Goal: Task Accomplishment & Management: Use online tool/utility

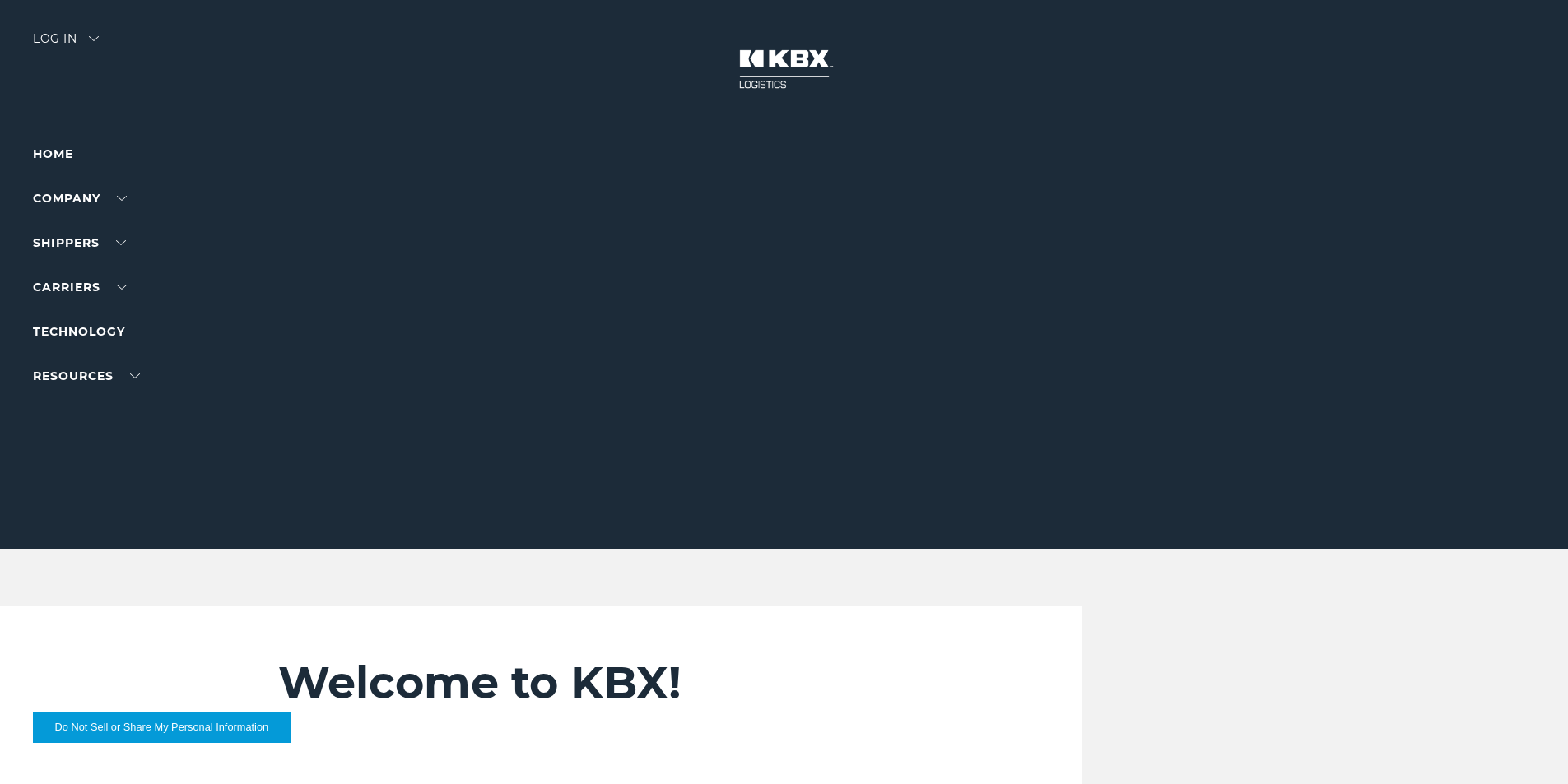
click at [61, 41] on div "Log in" at bounding box center [66, 45] width 66 height 24
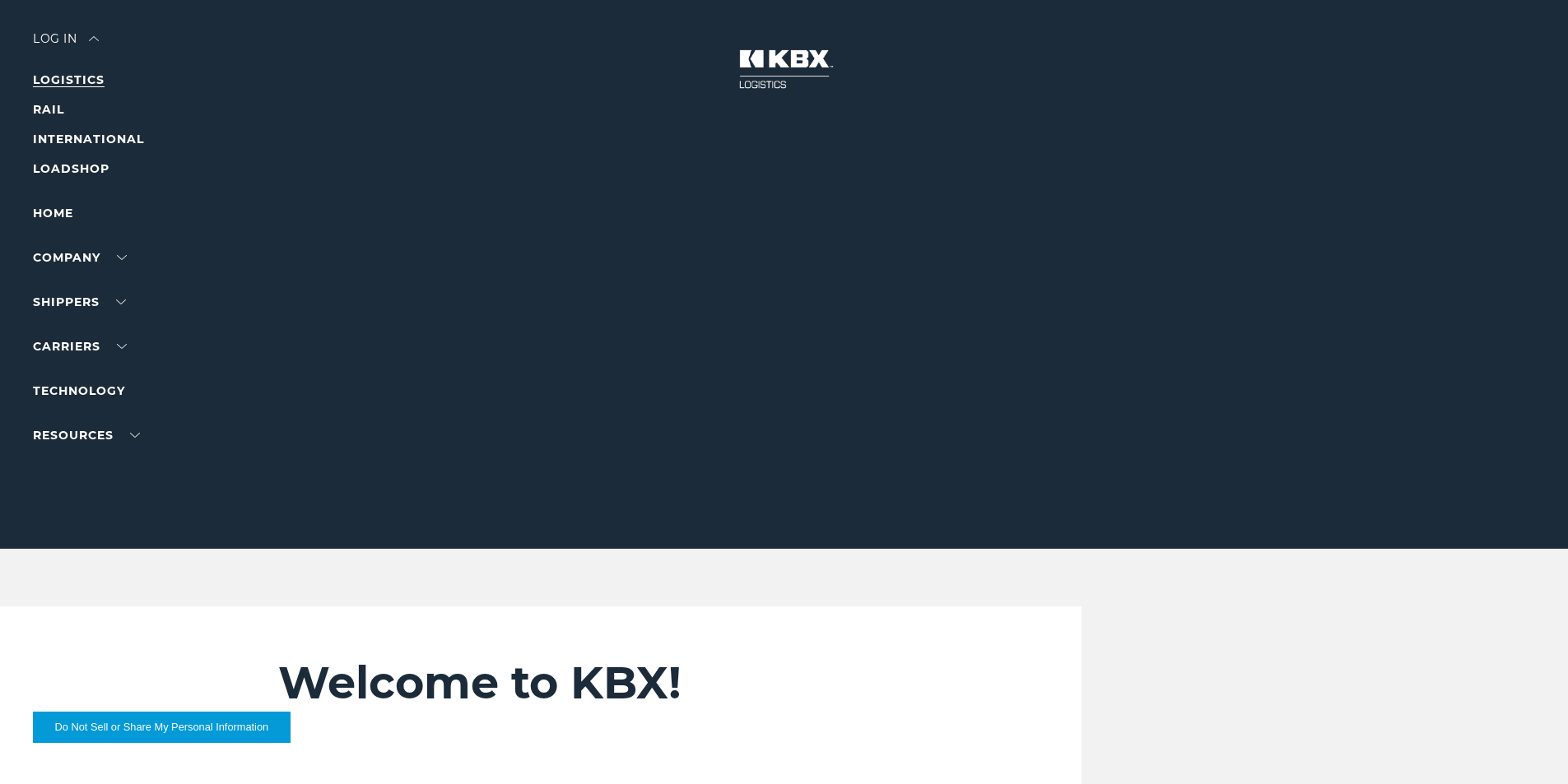
click at [67, 78] on link "LOGISTICS" at bounding box center [69, 80] width 72 height 15
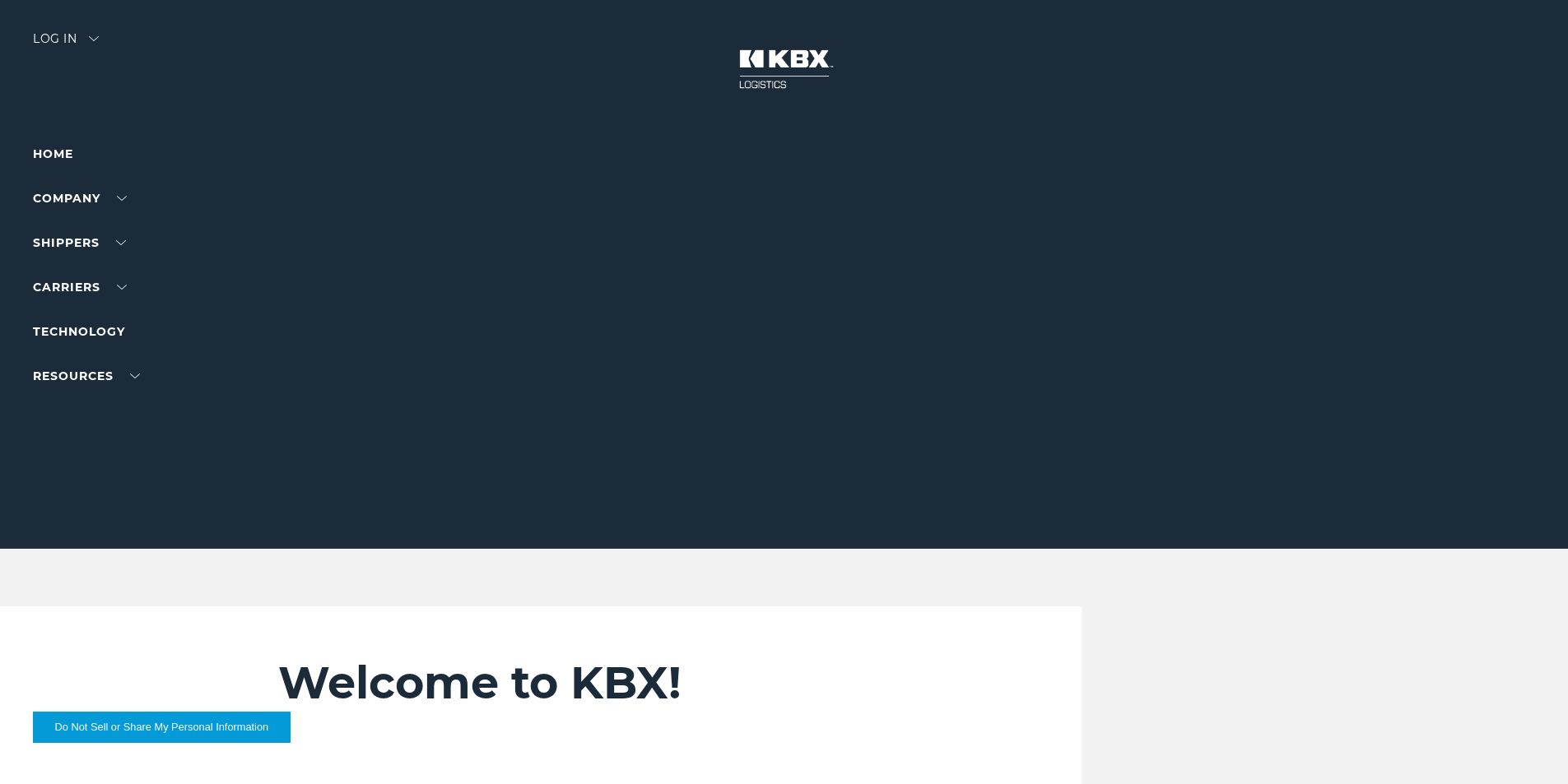
click at [71, 33] on div "Log in" at bounding box center [66, 45] width 66 height 24
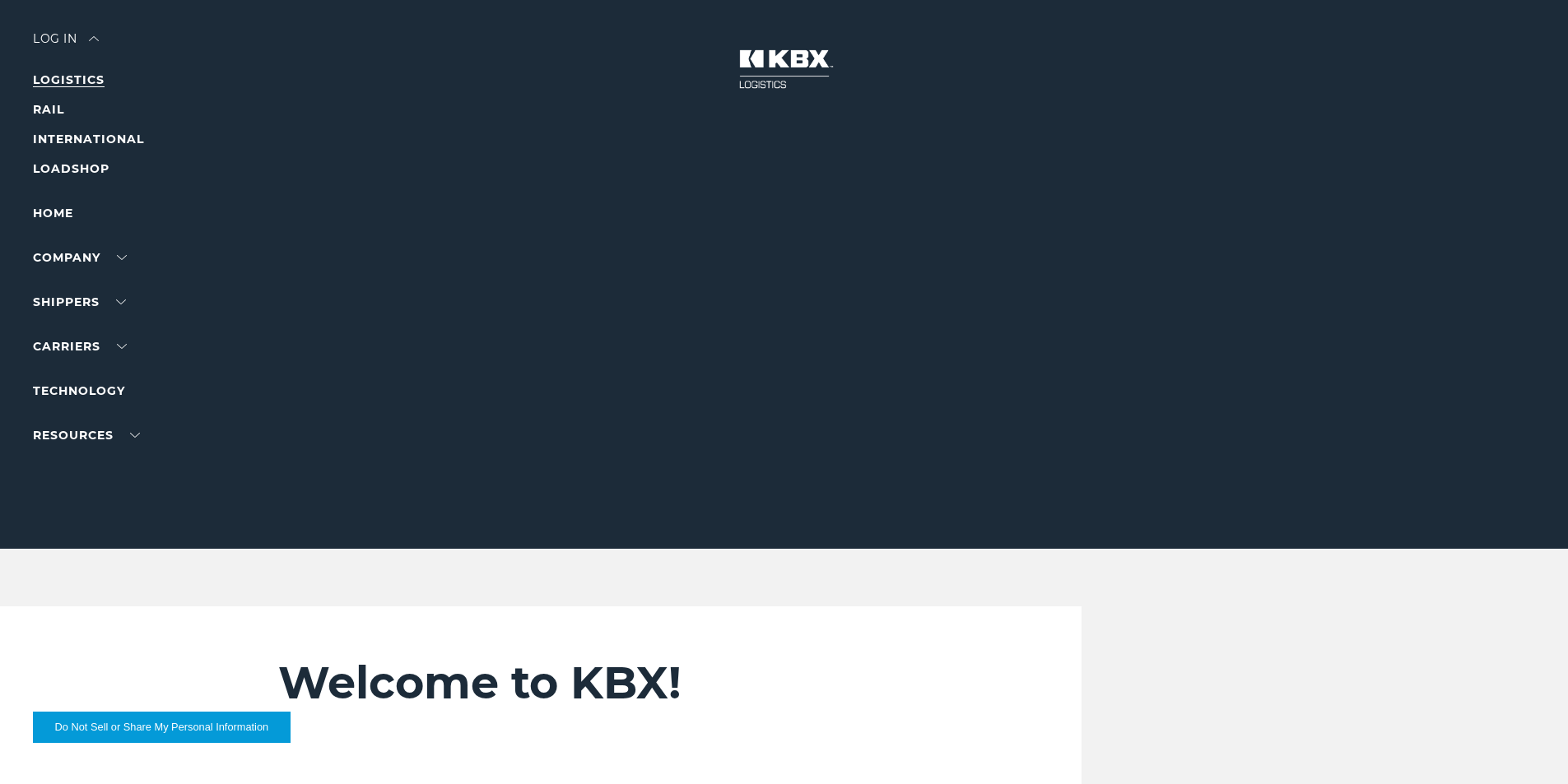
click at [58, 75] on link "LOGISTICS" at bounding box center [69, 80] width 72 height 15
